Goal: Navigation & Orientation: Find specific page/section

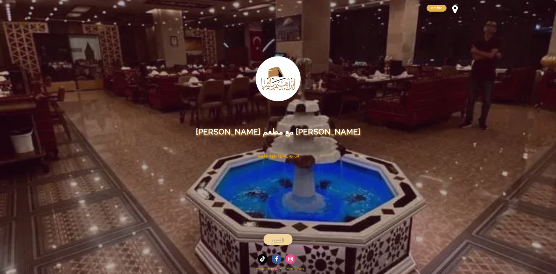
click at [278, 241] on span "المنيو" at bounding box center [278, 240] width 11 height 7
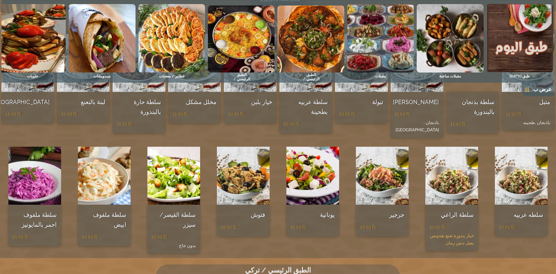
scroll to position [492, 0]
